Goal: Find specific page/section: Find specific page/section

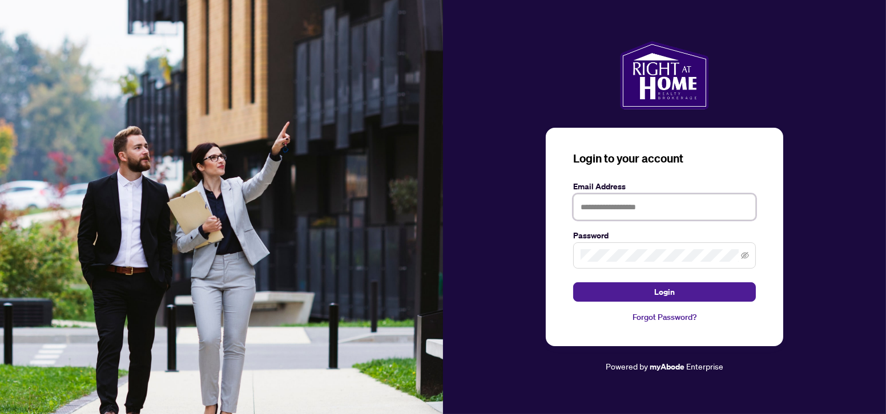
drag, startPoint x: 606, startPoint y: 208, endPoint x: 611, endPoint y: 209, distance: 6.0
click at [606, 208] on input "text" at bounding box center [664, 207] width 183 height 26
type input "**********"
click at [573, 282] on button "Login" at bounding box center [664, 291] width 183 height 19
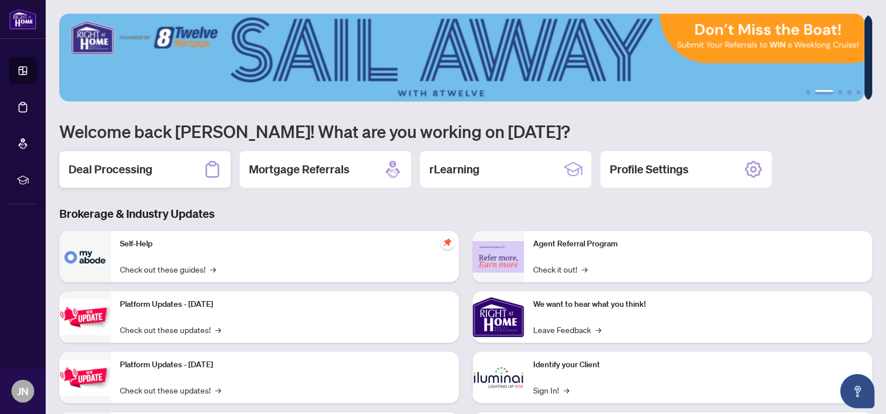
click at [129, 168] on h2 "Deal Processing" at bounding box center [110, 170] width 84 height 16
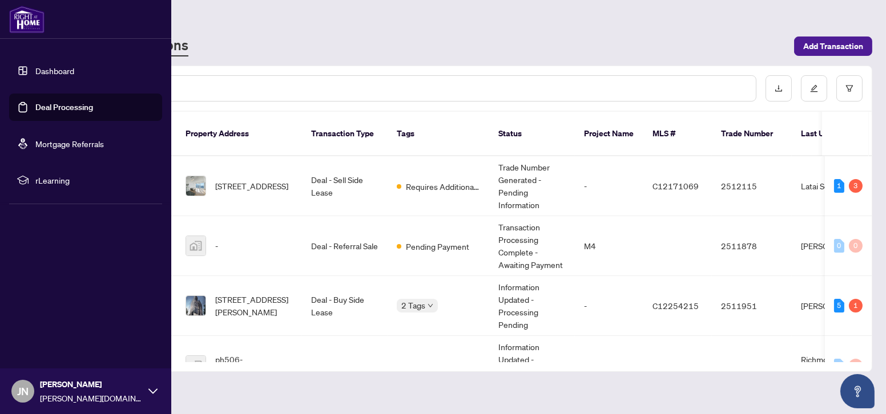
click at [53, 75] on link "Dashboard" at bounding box center [54, 71] width 39 height 10
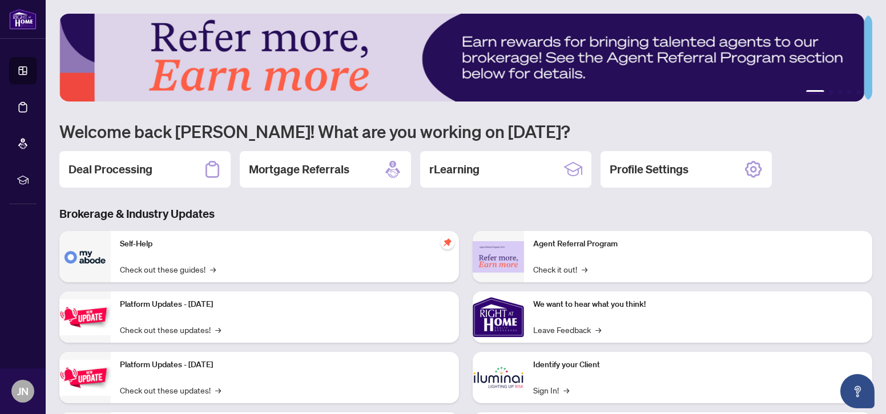
click at [154, 252] on div "Self-Help Check out these guides! →" at bounding box center [285, 256] width 348 height 51
click at [118, 177] on div "Deal Processing" at bounding box center [144, 169] width 171 height 37
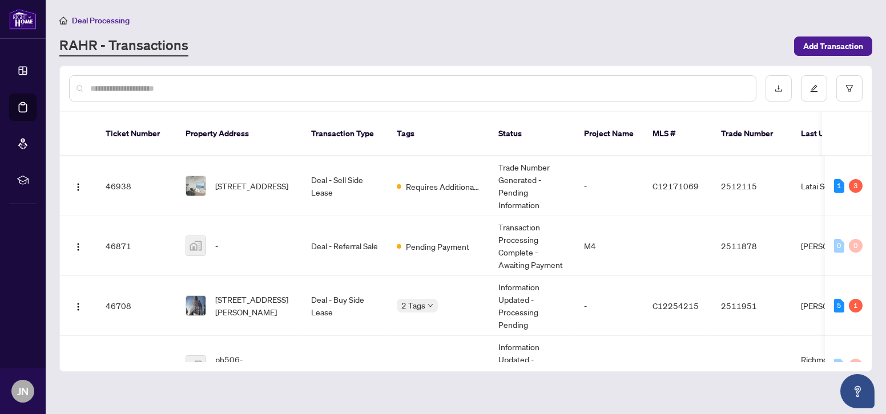
click at [197, 86] on input "text" at bounding box center [418, 88] width 656 height 13
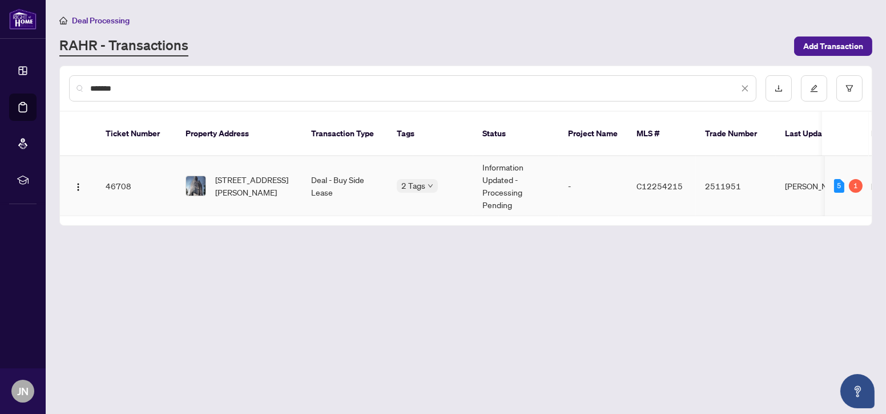
type input "*******"
click at [272, 173] on span "[STREET_ADDRESS][PERSON_NAME]" at bounding box center [254, 185] width 78 height 25
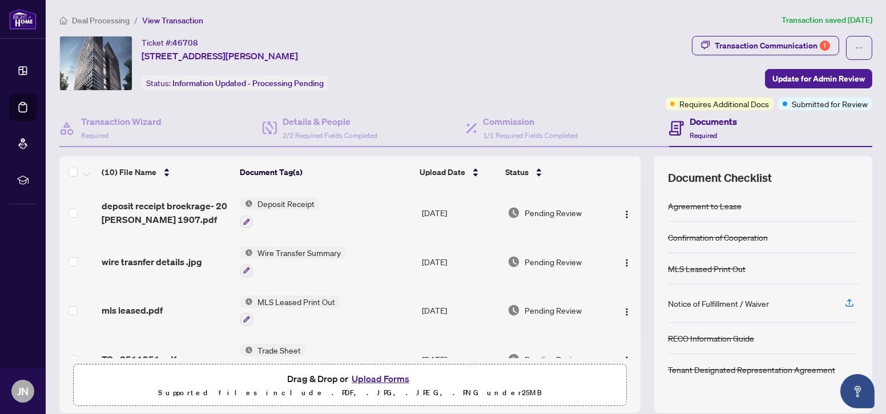
click at [283, 199] on span "Deposit Receipt" at bounding box center [286, 203] width 66 height 13
click at [702, 41] on icon "button" at bounding box center [705, 45] width 9 height 9
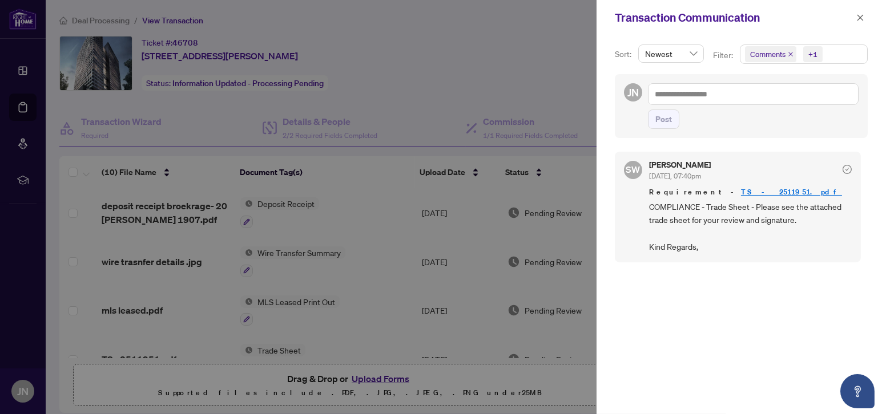
click at [741, 191] on link "TS - 2511951.pdf" at bounding box center [791, 192] width 101 height 10
drag, startPoint x: 859, startPoint y: 19, endPoint x: 720, endPoint y: 30, distance: 139.7
click at [859, 19] on icon "close" at bounding box center [860, 18] width 8 height 8
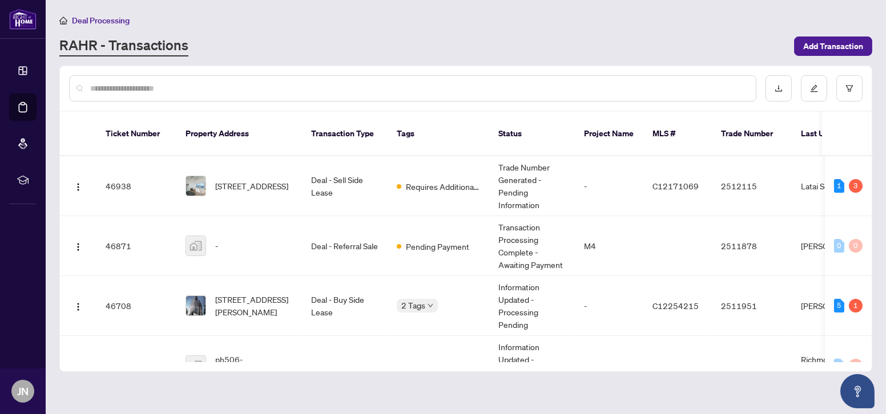
click at [221, 90] on input "text" at bounding box center [418, 88] width 656 height 13
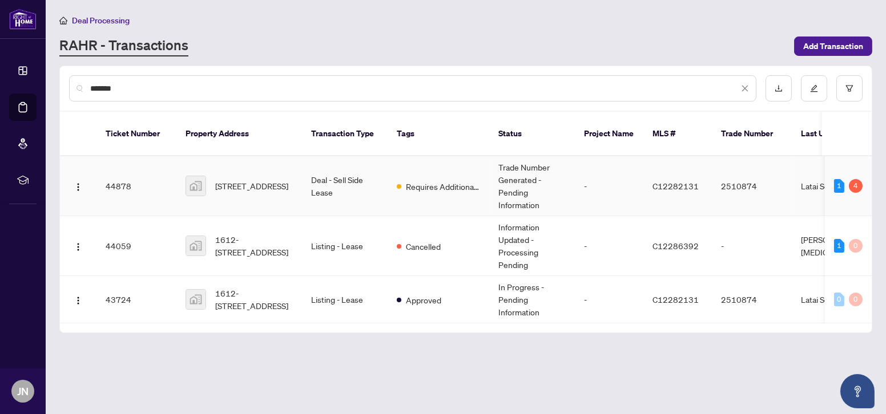
type input "*******"
click at [297, 164] on td "[STREET_ADDRESS]" at bounding box center [239, 186] width 126 height 60
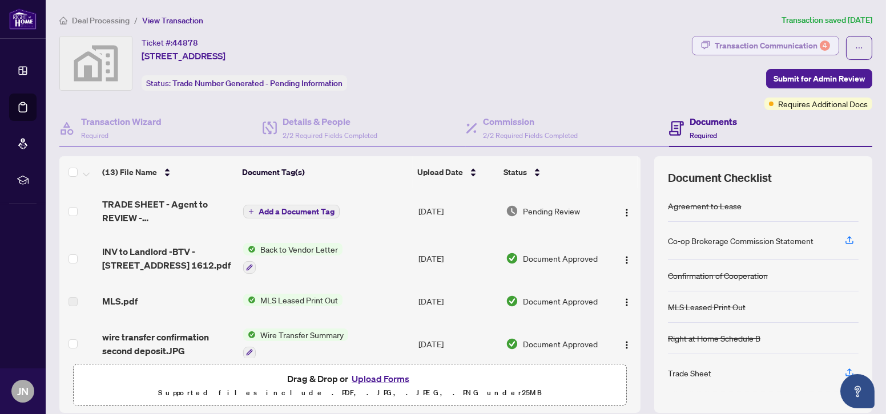
click at [810, 42] on div "Transaction Communication 4" at bounding box center [772, 46] width 115 height 18
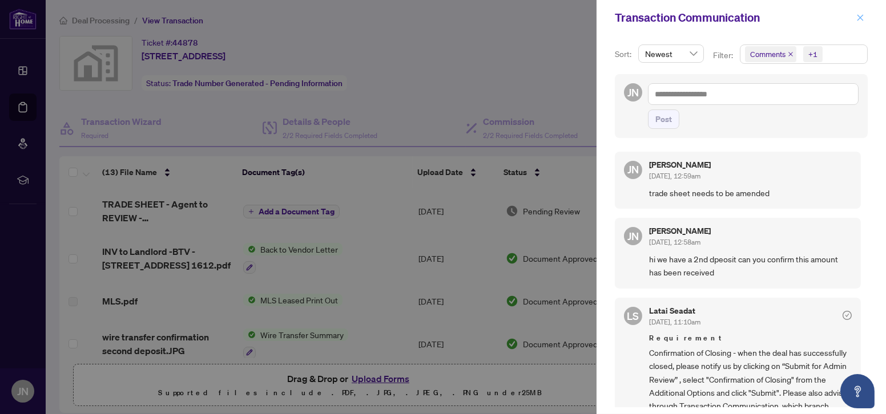
click at [858, 16] on icon "close" at bounding box center [860, 17] width 6 height 6
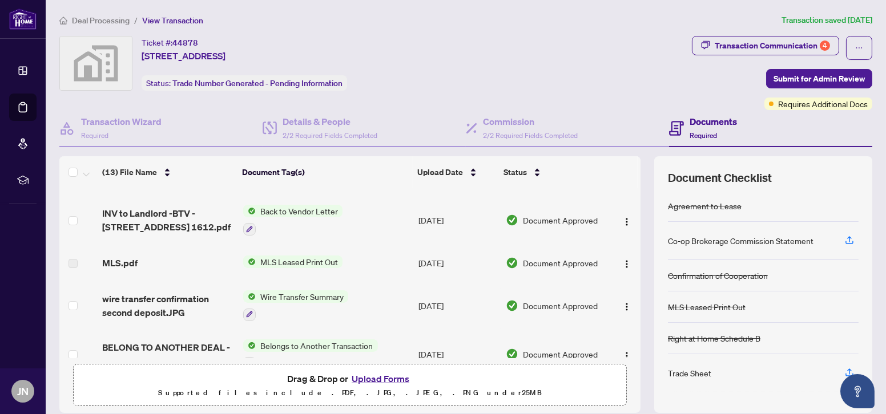
scroll to position [51, 0]
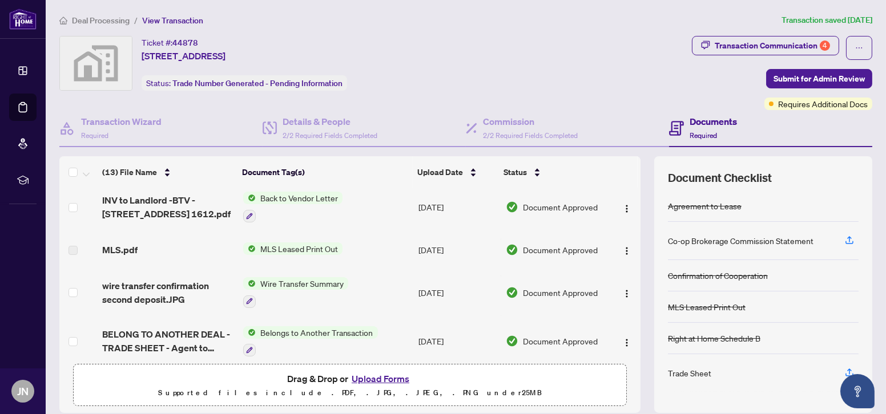
click at [272, 272] on td "Wire Transfer Summary" at bounding box center [327, 292] width 176 height 49
